Goal: Task Accomplishment & Management: Use online tool/utility

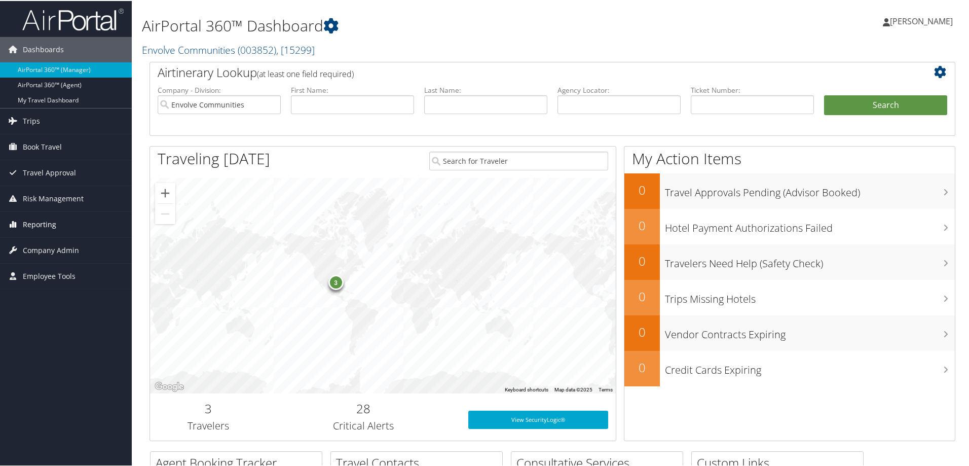
click at [47, 222] on span "Reporting" at bounding box center [39, 223] width 33 height 25
click at [42, 240] on link "Unused Tickets" at bounding box center [66, 243] width 132 height 15
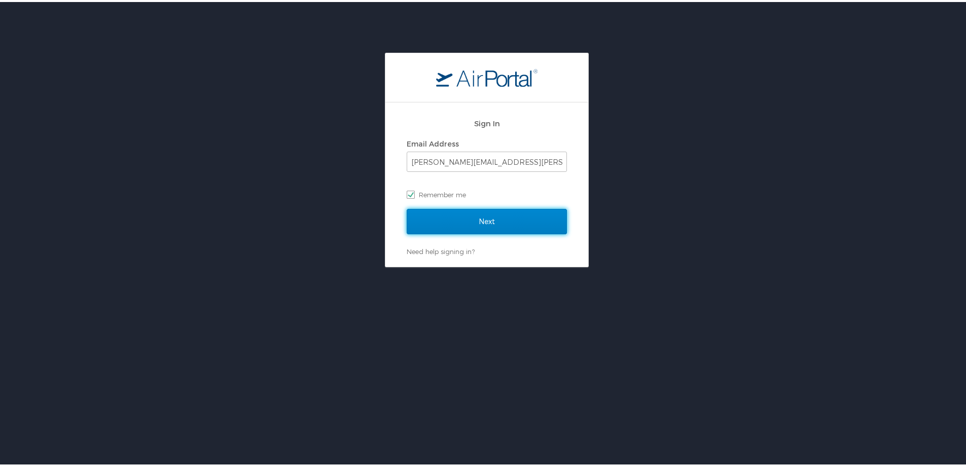
click at [450, 223] on input "Next" at bounding box center [487, 219] width 160 height 25
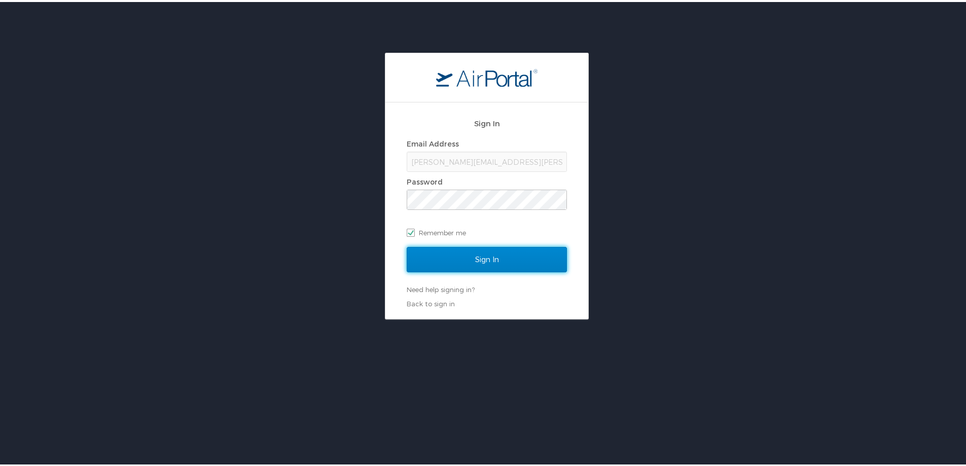
click at [466, 258] on input "Sign In" at bounding box center [487, 257] width 160 height 25
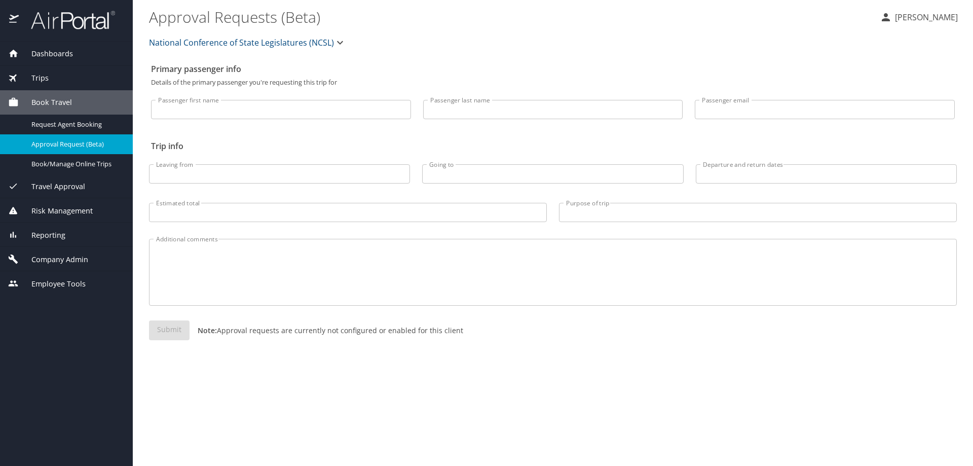
click at [58, 234] on span "Reporting" at bounding box center [42, 235] width 47 height 11
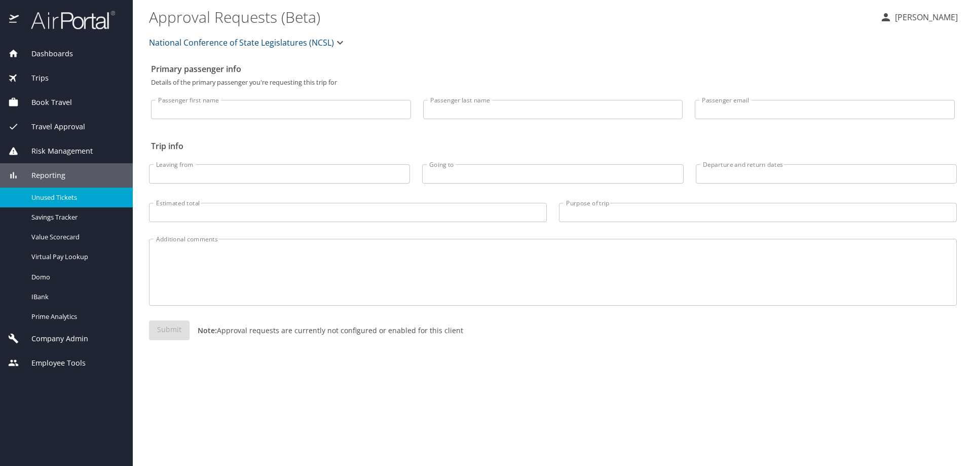
click at [69, 197] on span "Unused Tickets" at bounding box center [75, 198] width 89 height 10
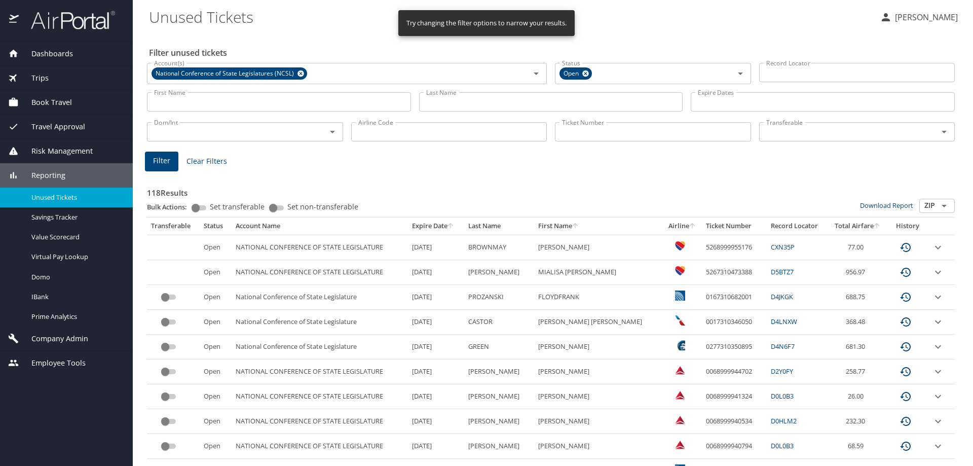
click at [433, 133] on input "Airline Code" at bounding box center [449, 131] width 196 height 19
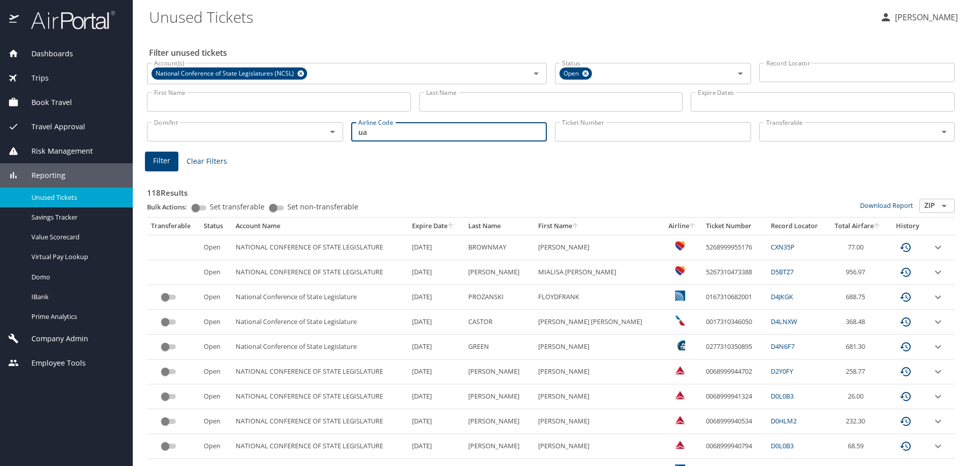
type input "ua"
click at [162, 168] on button "Filter" at bounding box center [161, 162] width 33 height 20
